Goal: Check status

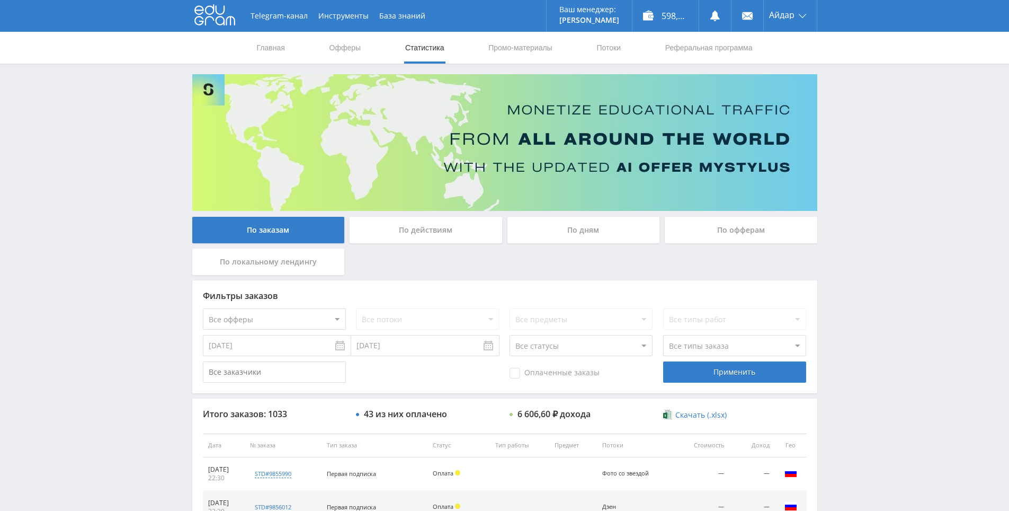
drag, startPoint x: 902, startPoint y: 139, endPoint x: 888, endPoint y: 113, distance: 29.2
drag, startPoint x: 888, startPoint y: 113, endPoint x: 439, endPoint y: 24, distance: 457.3
click at [880, 106] on div "Telegram-канал Инструменты База знаний Ваш менеджер: [PERSON_NAME] Alex Online …" at bounding box center [504, 444] width 1009 height 889
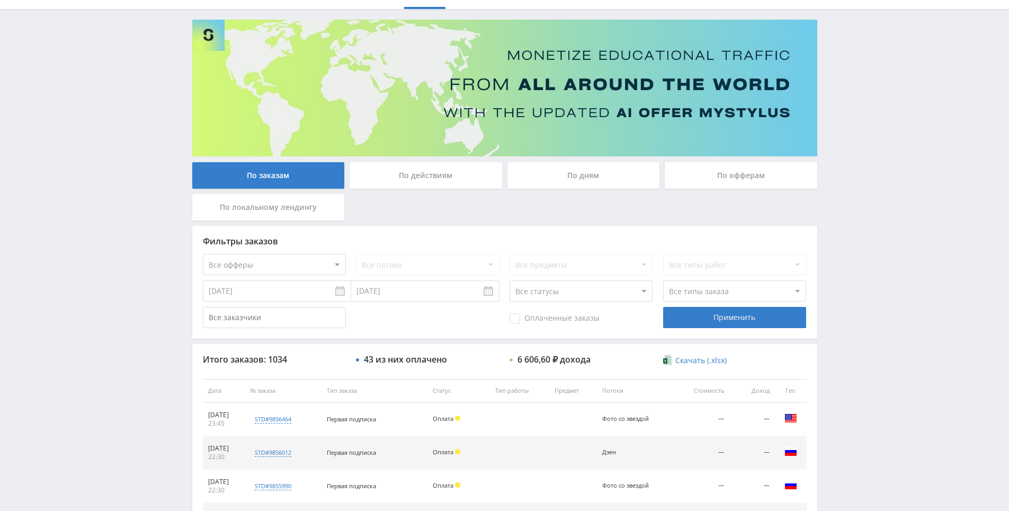
drag, startPoint x: 872, startPoint y: 189, endPoint x: 840, endPoint y: 65, distance: 127.9
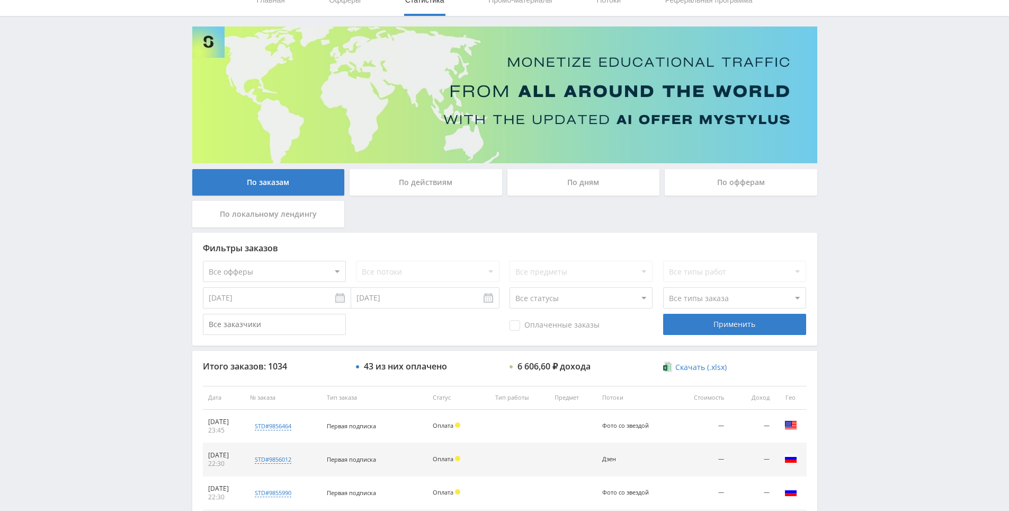
drag, startPoint x: 905, startPoint y: 242, endPoint x: 886, endPoint y: 182, distance: 63.3
click at [876, 163] on div "Telegram-канал Инструменты База знаний Ваш менеджер: [PERSON_NAME] Alex Online …" at bounding box center [504, 396] width 1009 height 889
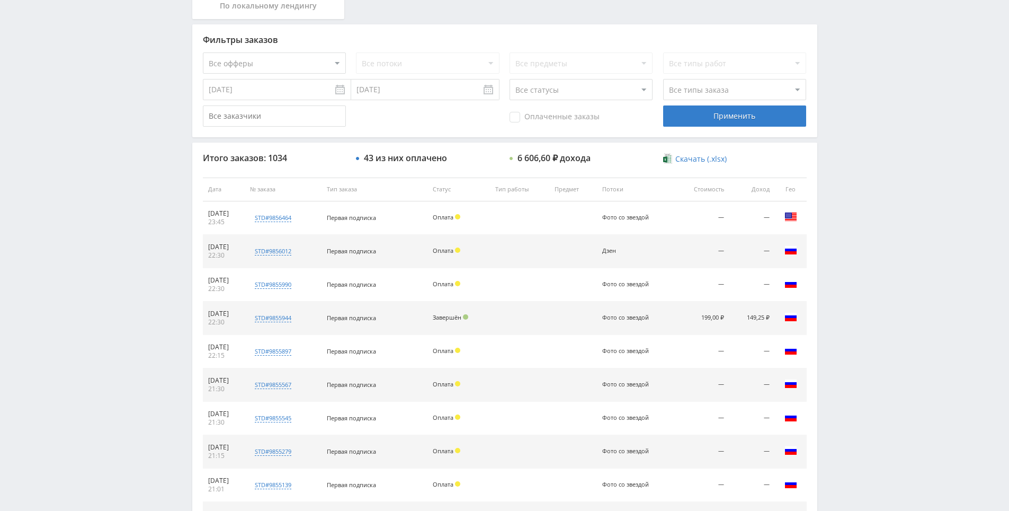
scroll to position [264, 0]
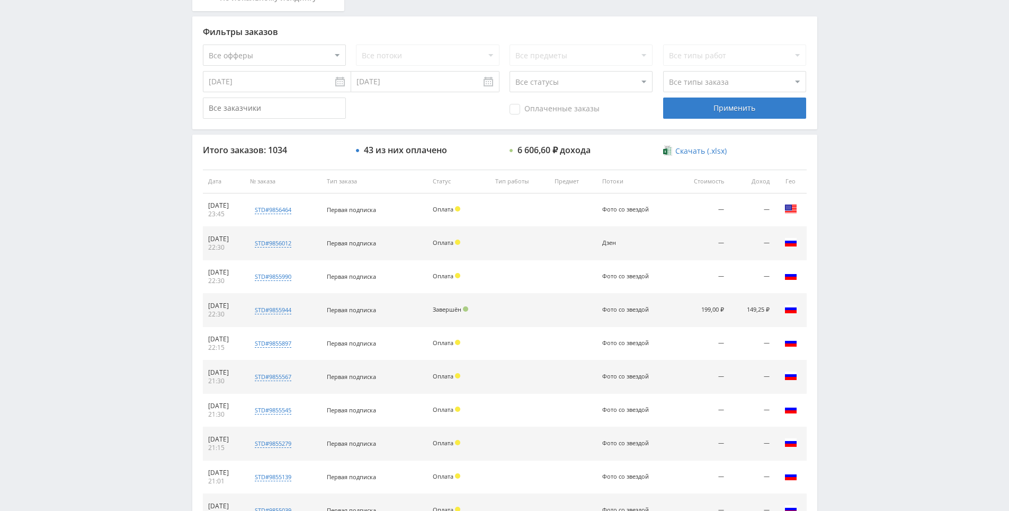
drag, startPoint x: 956, startPoint y: 282, endPoint x: 923, endPoint y: 266, distance: 37.7
click at [852, 165] on div "Telegram-канал Инструменты База знаний Ваш менеджер: [PERSON_NAME] Alex Online …" at bounding box center [504, 180] width 1009 height 889
drag, startPoint x: 860, startPoint y: 205, endPoint x: 877, endPoint y: 149, distance: 58.6
click at [877, 149] on div "Telegram-канал Инструменты База знаний Ваш менеджер: [PERSON_NAME] Alex Online …" at bounding box center [504, 180] width 1009 height 889
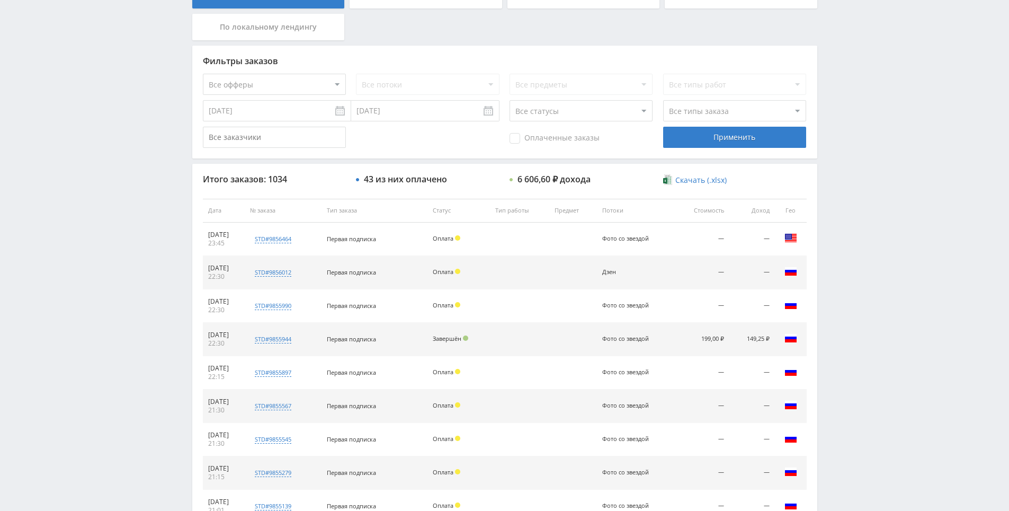
scroll to position [134, 0]
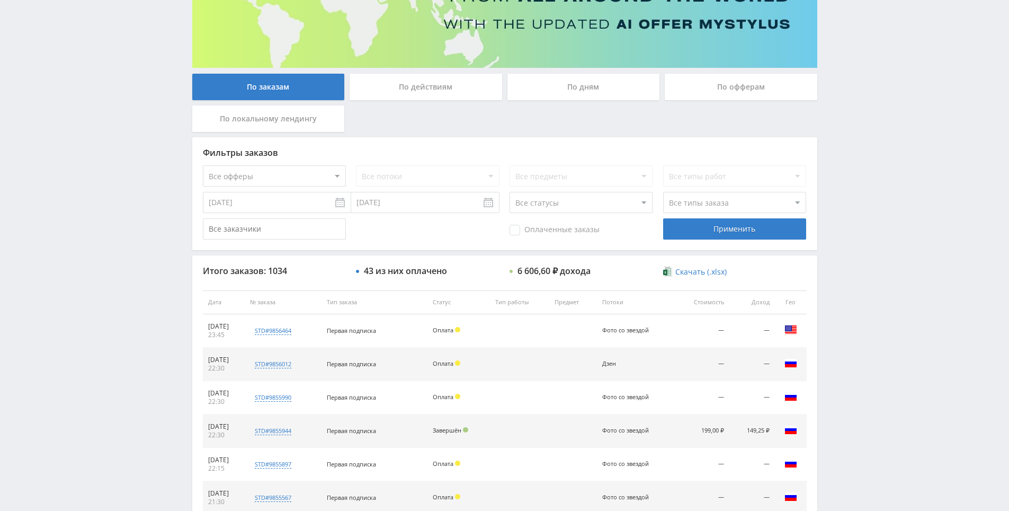
drag, startPoint x: 859, startPoint y: 151, endPoint x: 852, endPoint y: 89, distance: 62.4
